Goal: Task Accomplishment & Management: Complete application form

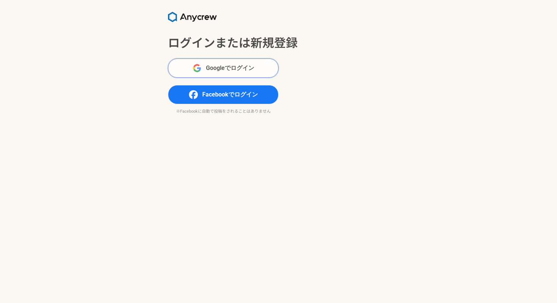
click at [248, 70] on span "Googleでログイン" at bounding box center [230, 68] width 48 height 9
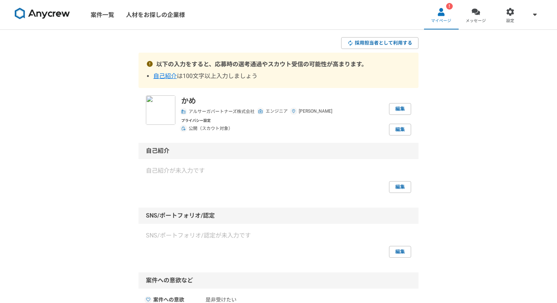
click at [182, 169] on p "自己紹介が未入力です" at bounding box center [278, 171] width 265 height 9
click at [405, 187] on link "編集" at bounding box center [400, 187] width 22 height 12
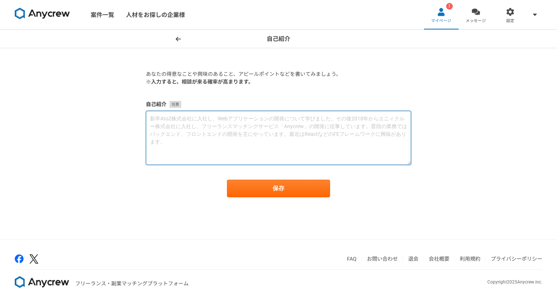
click at [309, 144] on textarea at bounding box center [278, 138] width 265 height 54
click at [211, 125] on textarea "Webエンジニアとして10年ほど働いております。" at bounding box center [278, 138] width 265 height 54
paste textarea "私は今まで10年近くWebサービスの開発に関わって来ました。大規模サービスの保守運用から、新規サービスの立ち上げまで幅広く経験があります。インフラ構築から設計…"
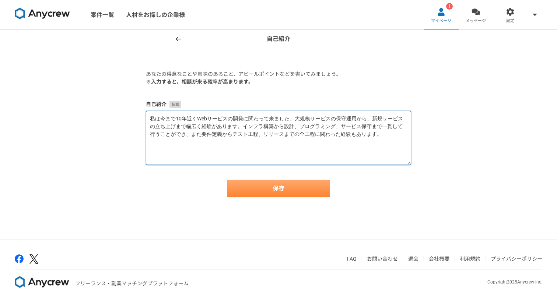
type textarea "私は今まで10年近くWebサービスの開発に関わって来ました。大規模サービスの保守運用から、新規サービスの立ち上げまで幅広く経験があります。インフラ構築から設計…"
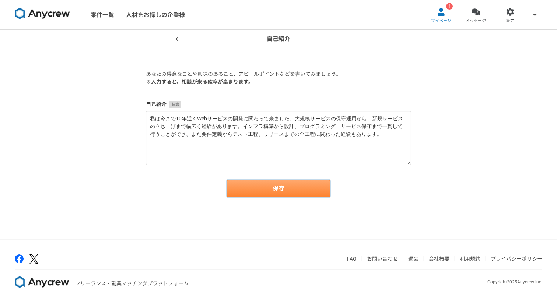
click at [273, 191] on button "保存" at bounding box center [278, 189] width 103 height 18
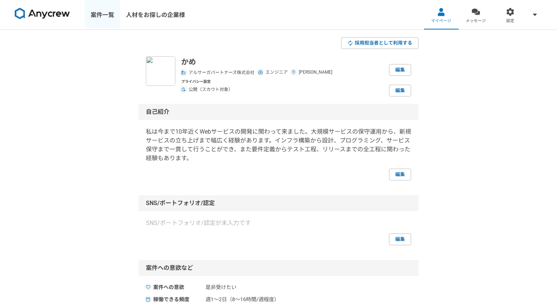
click at [107, 16] on link "案件一覧" at bounding box center [102, 14] width 35 height 29
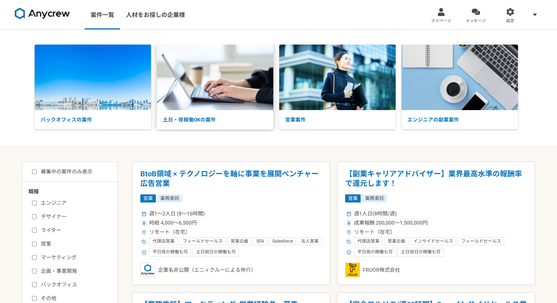
click at [183, 68] on img at bounding box center [215, 78] width 116 height 66
click at [442, 14] on div at bounding box center [441, 12] width 8 height 8
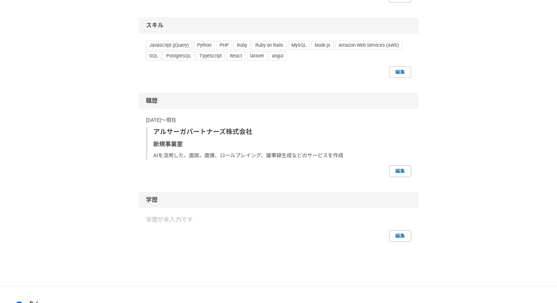
scroll to position [387, 0]
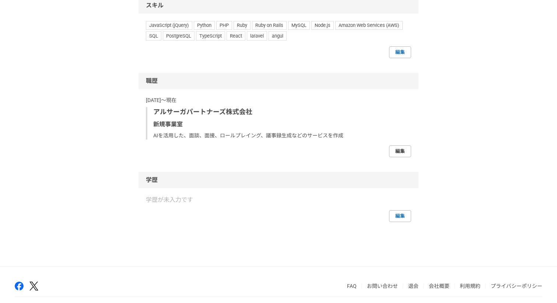
click at [394, 153] on link "編集" at bounding box center [400, 152] width 22 height 12
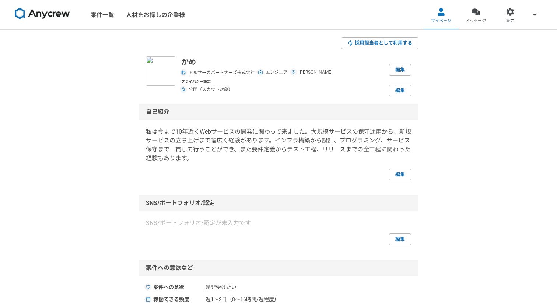
select select "2023"
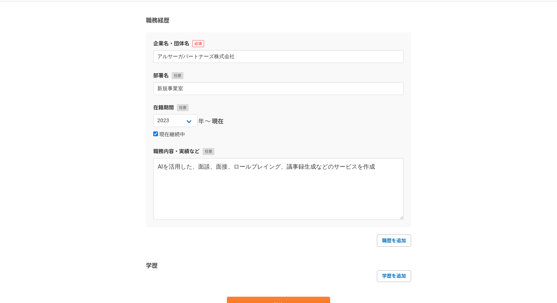
scroll to position [66, 0]
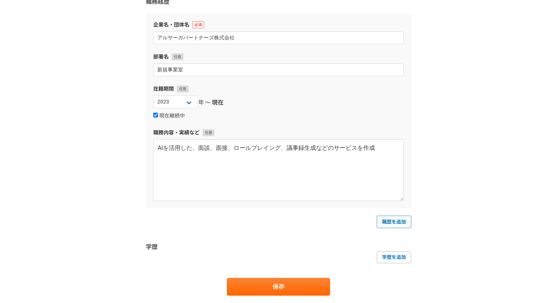
click at [394, 220] on link "職歴を追加" at bounding box center [394, 222] width 34 height 12
select select
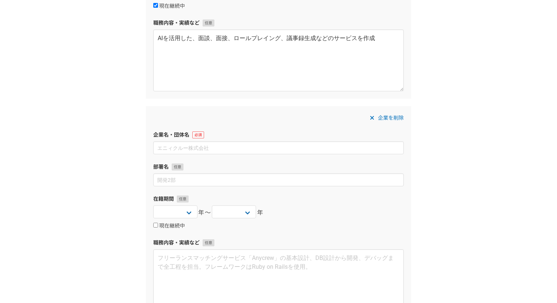
scroll to position [180, 0]
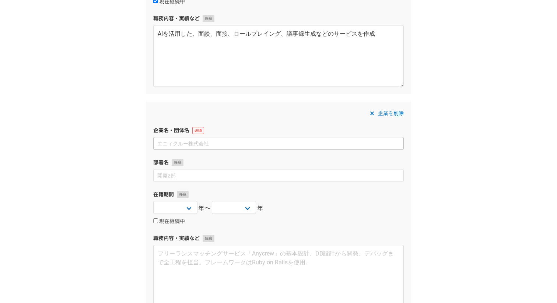
click at [227, 149] on input at bounding box center [278, 143] width 251 height 13
type input "株式会社ぐるなび"
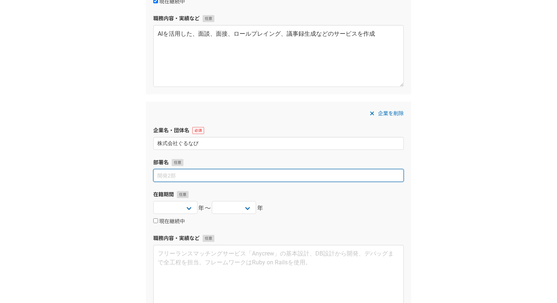
click at [195, 176] on input at bounding box center [278, 175] width 251 height 13
type input "か"
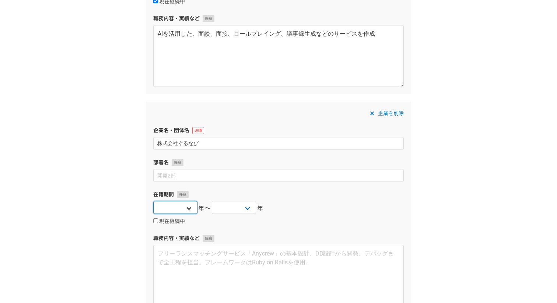
click at [173, 208] on select "2025 2024 2023 2022 2021 2020 2019 2018 2017 2016 2015 2014 2013 2012 2011 2010…" at bounding box center [175, 207] width 44 height 13
select select "2015"
click at [153, 201] on select "2025 2024 2023 2022 2021 2020 2019 2018 2017 2016 2015 2014 2013 2012 2011 2010…" at bounding box center [175, 207] width 44 height 13
click at [220, 205] on select "2025 2024 2023 2022 2021 2020 2019 2018 2017 2016 2015 2014 2013 2012 2011 2010…" at bounding box center [234, 207] width 44 height 13
select select "2017"
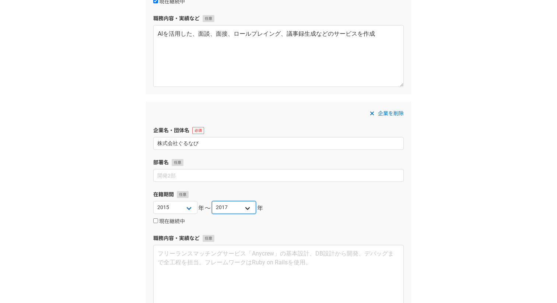
click at [212, 201] on select "2025 2024 2023 2022 2021 2020 2019 2018 2017 2016 2015 2014 2013 2012 2011 2010…" at bounding box center [234, 207] width 44 height 13
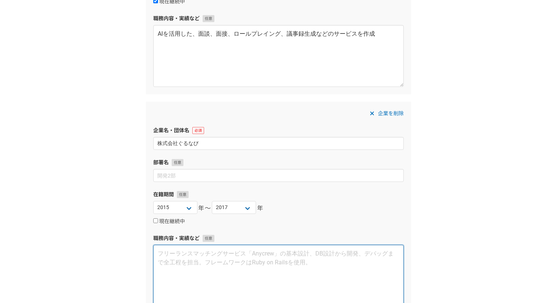
click at [219, 259] on textarea at bounding box center [278, 276] width 251 height 62
type textarea "お"
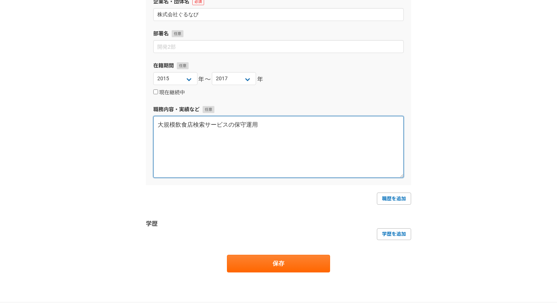
scroll to position [298, 0]
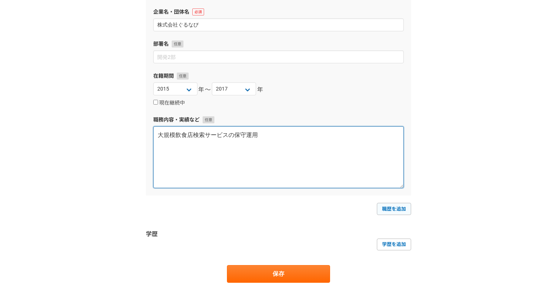
type textarea "大規模飲食店検索サービスの保守運用"
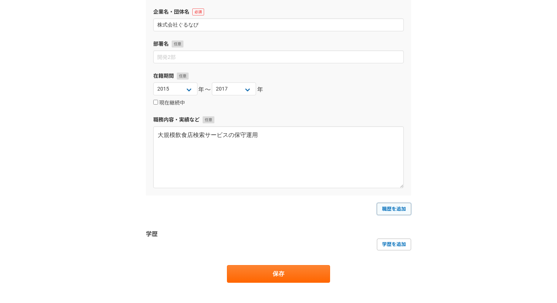
click at [391, 211] on link "職歴を追加" at bounding box center [394, 209] width 34 height 12
select select
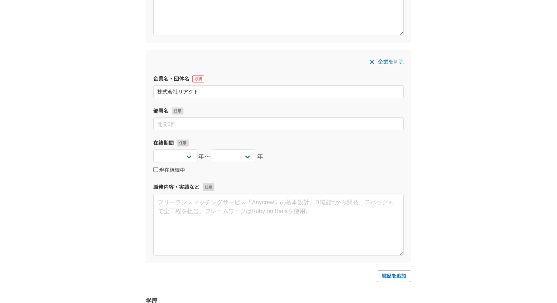
scroll to position [481, 0]
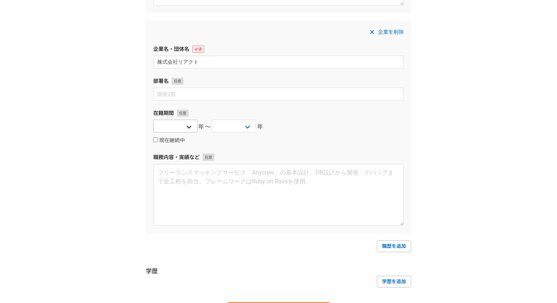
type input "株式会社リアクト"
click at [185, 122] on select "2025 2024 2023 2022 2021 2020 2019 2018 2017 2016 2015 2014 2013 2012 2011 2010…" at bounding box center [175, 126] width 44 height 13
select select "2018"
click at [153, 120] on select "2025 2024 2023 2022 2021 2020 2019 2018 2017 2016 2015 2014 2013 2012 2011 2010…" at bounding box center [175, 126] width 44 height 13
click at [232, 126] on select "2025 2024 2023 2022 2021 2020 2019 2018 2017 2016 2015 2014 2013 2012 2011 2010…" at bounding box center [234, 126] width 44 height 13
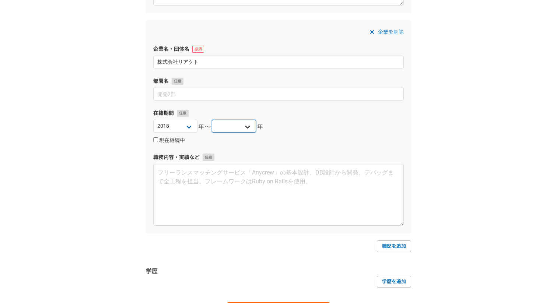
select select "2021"
click at [212, 120] on select "2025 2024 2023 2022 2021 2020 2019 2018 2017 2016 2015 2014 2013 2012 2011 2010…" at bounding box center [234, 126] width 44 height 13
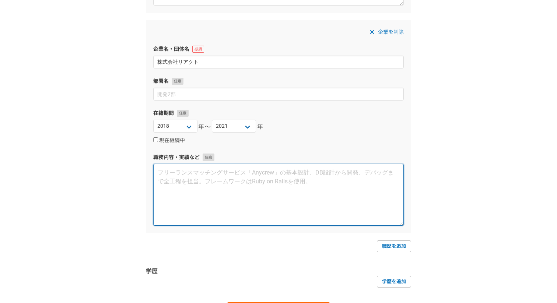
click at [227, 166] on textarea at bounding box center [278, 195] width 251 height 62
click at [186, 182] on textarea "LINE" at bounding box center [278, 195] width 251 height 62
paste textarea "、Facebookチャットボット管理サービスの保守運用"
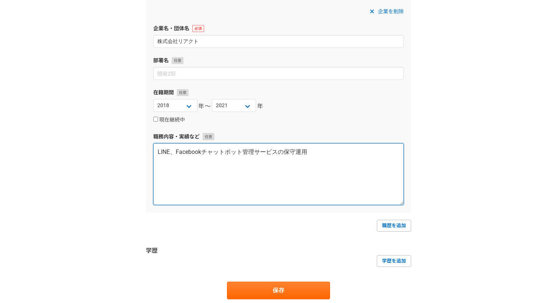
scroll to position [538, 0]
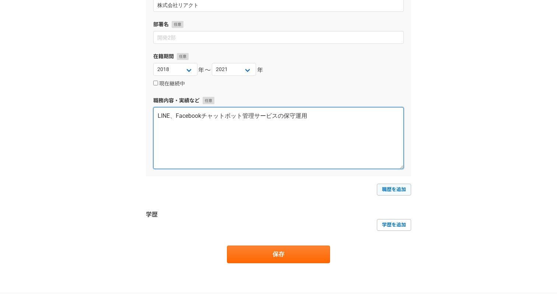
type textarea "LINE、Facebookチャットボット管理サービスの保守運用"
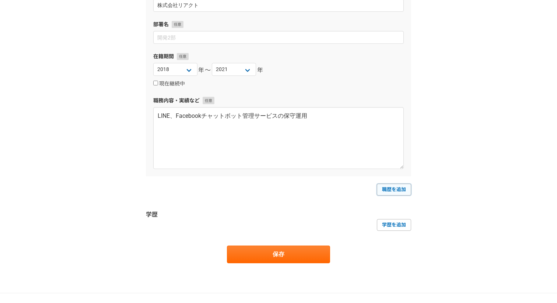
click at [397, 187] on link "職歴を追加" at bounding box center [394, 190] width 34 height 12
select select
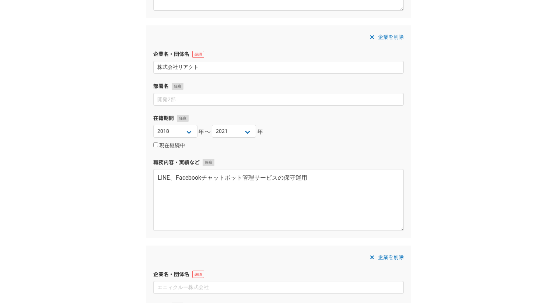
scroll to position [469, 0]
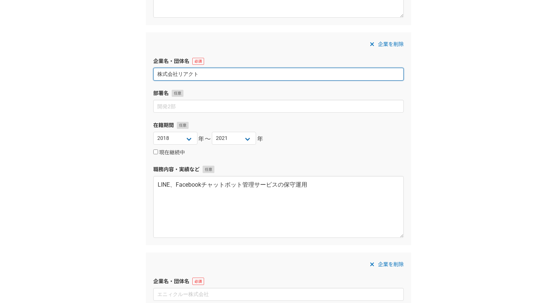
drag, startPoint x: 178, startPoint y: 74, endPoint x: 241, endPoint y: 74, distance: 62.6
click at [241, 74] on input "株式会社リアクト" at bounding box center [278, 74] width 251 height 13
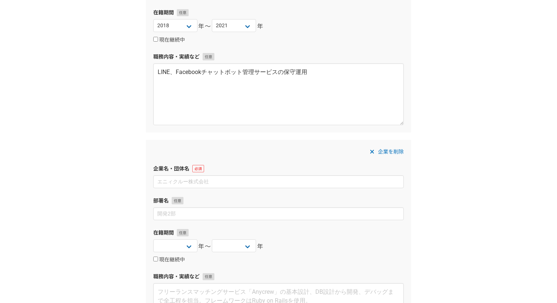
scroll to position [602, 0]
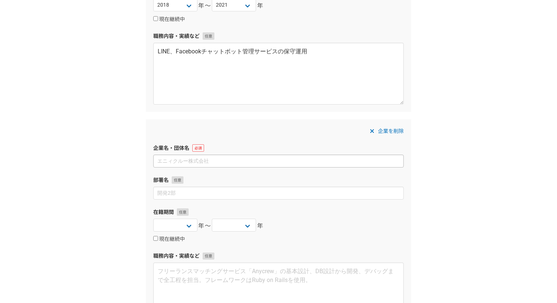
type input "株式会社React"
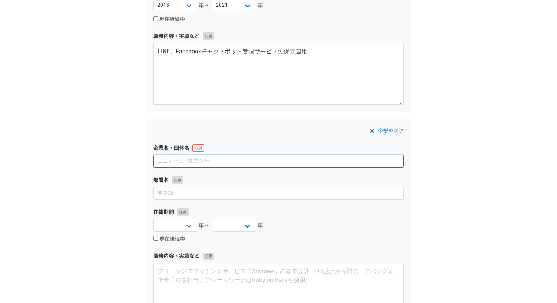
click at [202, 165] on input at bounding box center [278, 161] width 251 height 13
type input "株式会社AvaTouch"
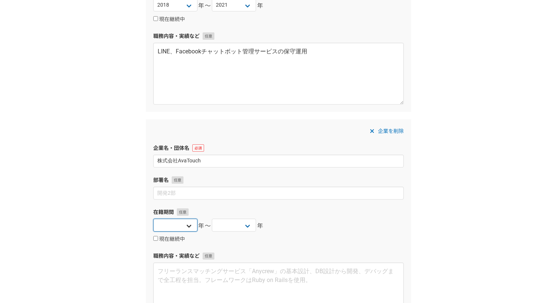
click at [176, 227] on select "2025 2024 2023 2022 2021 2020 2019 2018 2017 2016 2015 2014 2013 2012 2011 2010…" at bounding box center [175, 225] width 44 height 13
select select "2021"
click at [153, 219] on select "2025 2024 2023 2022 2021 2020 2019 2018 2017 2016 2015 2014 2013 2012 2011 2010…" at bounding box center [175, 225] width 44 height 13
click at [227, 222] on select "2025 2024 2023 2022 2021 2020 2019 2018 2017 2016 2015 2014 2013 2012 2011 2010…" at bounding box center [234, 225] width 44 height 13
select select "2023"
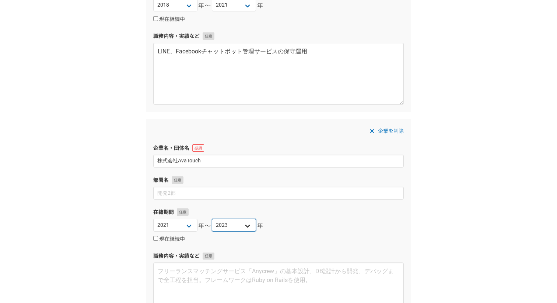
click at [212, 219] on select "2025 2024 2023 2022 2021 2020 2019 2018 2017 2016 2015 2014 2013 2012 2011 2010…" at bounding box center [234, 225] width 44 height 13
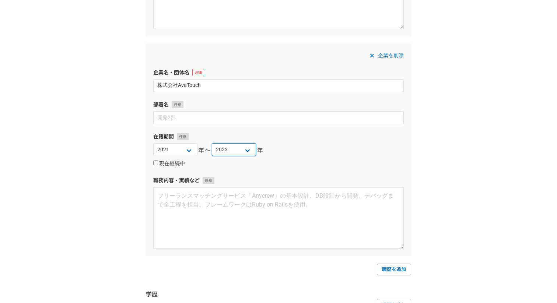
scroll to position [683, 0]
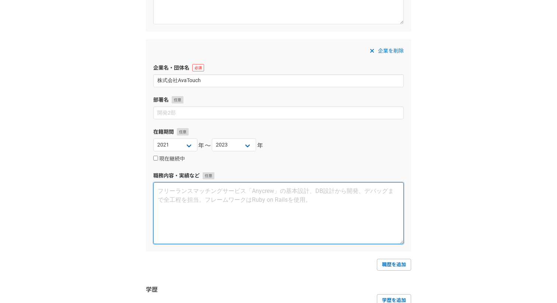
click at [213, 190] on textarea at bounding box center [278, 213] width 251 height 62
paste textarea "PC画面録画を利用した情報共有サービスの構築、運用"
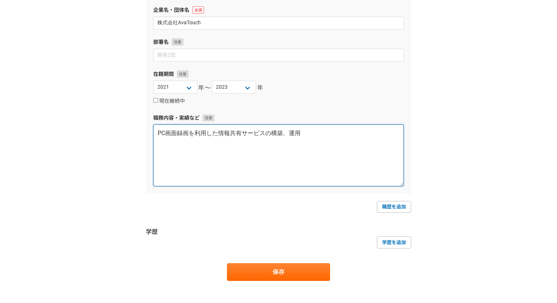
scroll to position [758, 0]
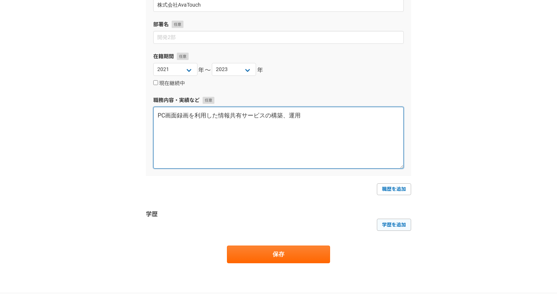
type textarea "PC画面録画を利用した情報共有サービスの構築、運用"
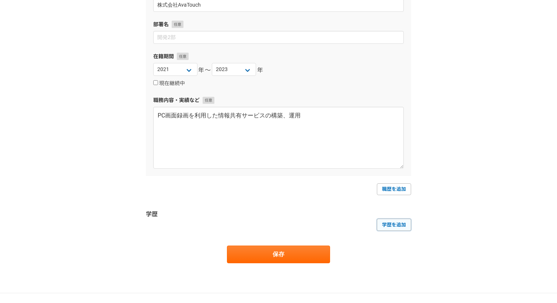
click at [386, 227] on link "学歴を追加" at bounding box center [394, 225] width 34 height 12
select select
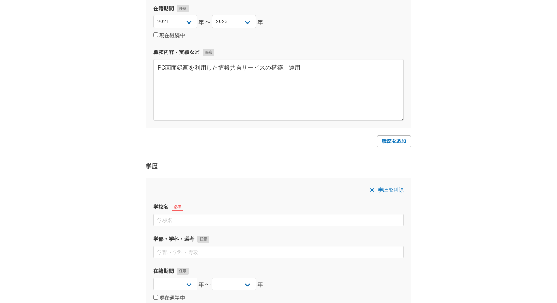
scroll to position [819, 0]
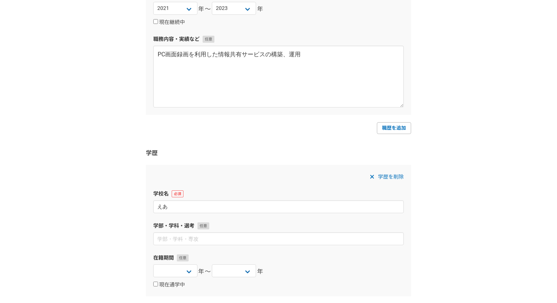
type input "え"
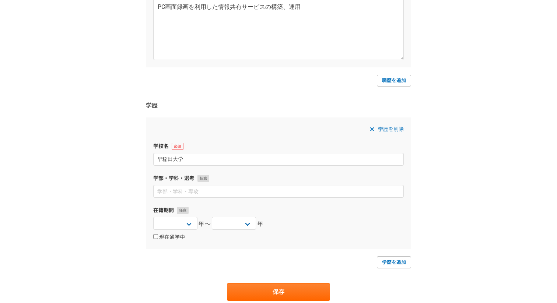
scroll to position [892, 0]
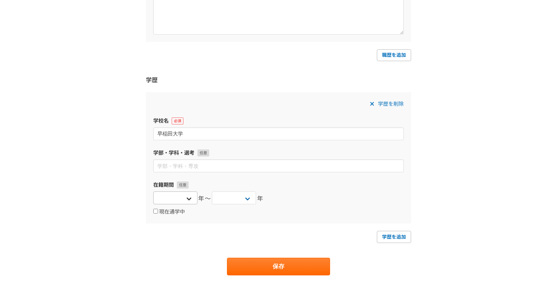
type input "早稲田大学"
click at [186, 204] on select "2025 2024 2023 2022 2021 2020 2019 2018 2017 2016 2015 2014 2013 2012 2011 2010…" at bounding box center [175, 198] width 44 height 13
select select "2011"
click at [153, 192] on select "2025 2024 2023 2022 2021 2020 2019 2018 2017 2016 2015 2014 2013 2012 2011 2010…" at bounding box center [175, 198] width 44 height 13
click at [230, 197] on select "2025 2024 2023 2022 2021 2020 2019 2018 2017 2016 2015 2014 2013 2012 2011 2010…" at bounding box center [234, 198] width 44 height 13
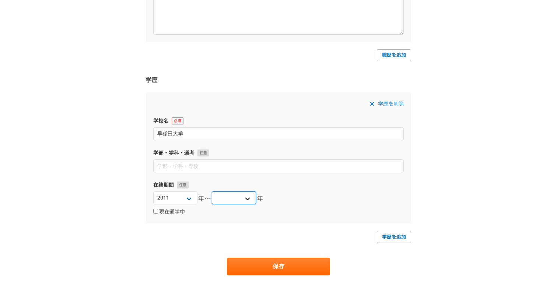
select select "2015"
click at [212, 192] on select "2025 2024 2023 2022 2021 2020 2019 2018 2017 2016 2015 2014 2013 2012 2011 2010…" at bounding box center [234, 198] width 44 height 13
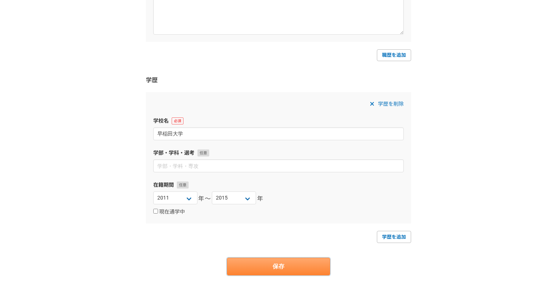
click at [263, 269] on button "保存" at bounding box center [278, 267] width 103 height 18
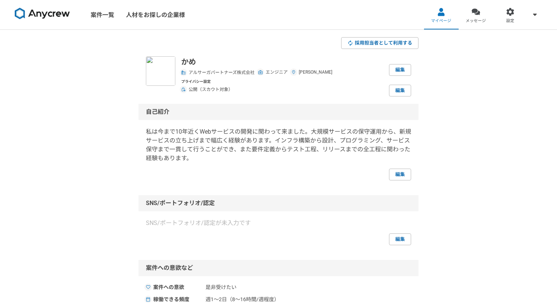
click at [65, 21] on link at bounding box center [42, 15] width 61 height 20
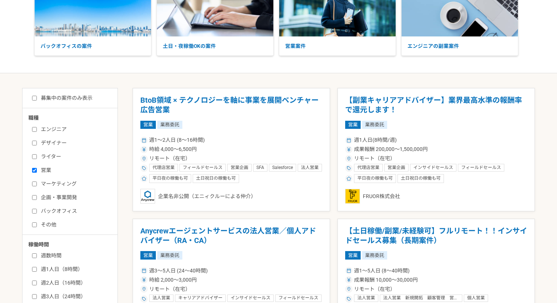
scroll to position [78, 0]
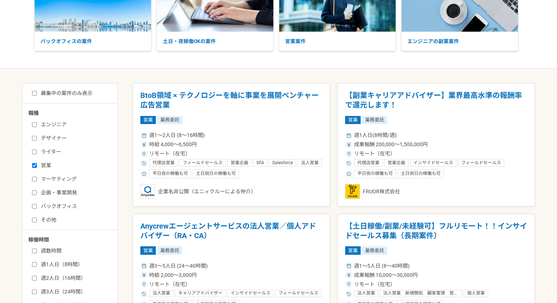
click at [57, 124] on label "エンジニア" at bounding box center [74, 125] width 85 height 8
click at [37, 124] on input "エンジニア" at bounding box center [34, 124] width 5 height 5
checkbox input "true"
click at [44, 165] on label "営業" at bounding box center [74, 166] width 85 height 8
click at [37, 165] on input "営業" at bounding box center [34, 165] width 5 height 5
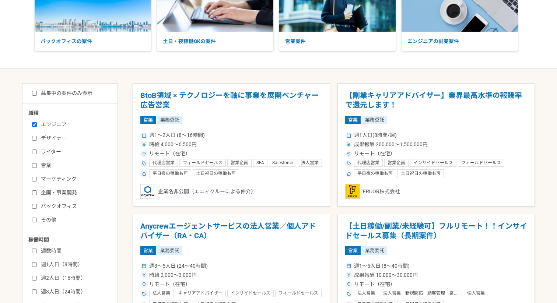
checkbox input "false"
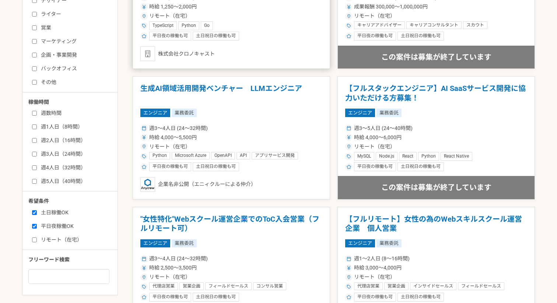
scroll to position [248, 0]
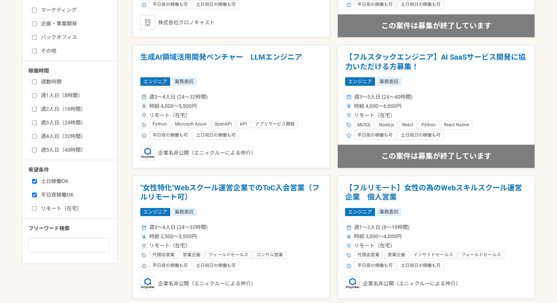
click at [51, 95] on label "週1人日（8時間）" at bounding box center [74, 96] width 85 height 8
click at [37, 95] on input "週1人日（8時間）" at bounding box center [34, 95] width 5 height 5
checkbox input "true"
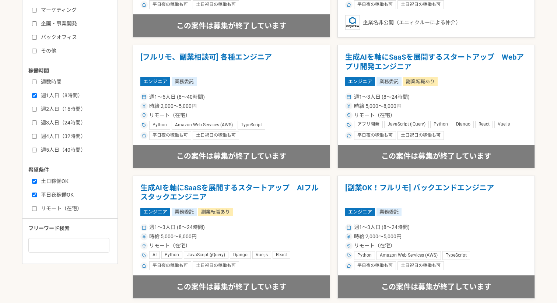
click at [48, 106] on label "週2人日（16時間）" at bounding box center [74, 109] width 85 height 8
click at [37, 107] on input "週2人日（16時間）" at bounding box center [34, 109] width 5 height 5
checkbox input "true"
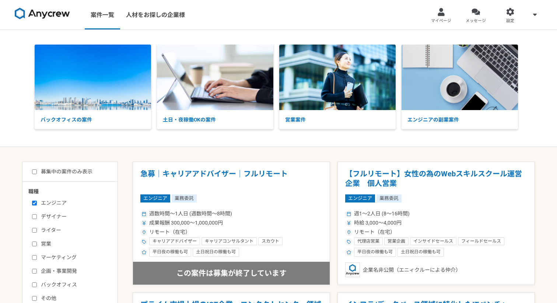
click at [76, 171] on label "募集中の案件のみ表示" at bounding box center [62, 172] width 60 height 8
click at [37, 171] on input "募集中の案件のみ表示" at bounding box center [34, 171] width 5 height 5
checkbox input "true"
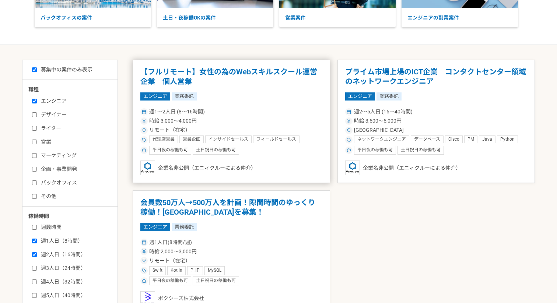
scroll to position [116, 0]
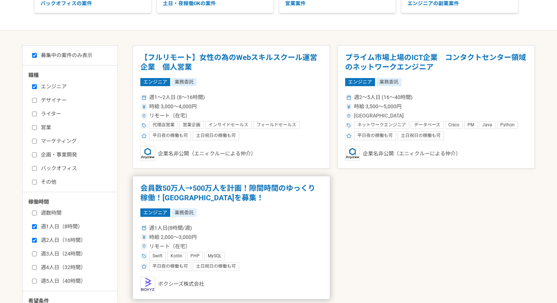
click at [231, 206] on article "会員数50万人→500万人を計画！隙間時間のゆっくり稼働！エンジニアを募集！ エンジニア 業務委託 週1人日(8時間/週) 時給 2,000〜3,000円 リ…" at bounding box center [231, 237] width 197 height 123
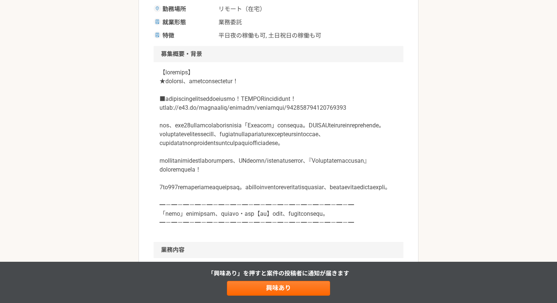
scroll to position [192, 0]
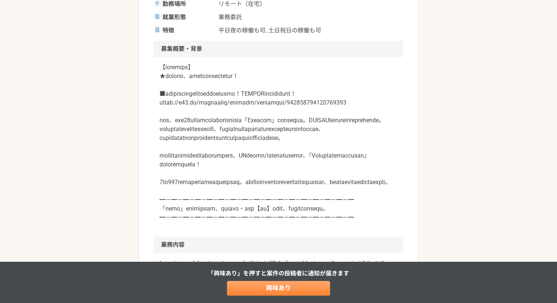
click at [253, 292] on link "興味あり" at bounding box center [278, 288] width 103 height 15
